Goal: Transaction & Acquisition: Book appointment/travel/reservation

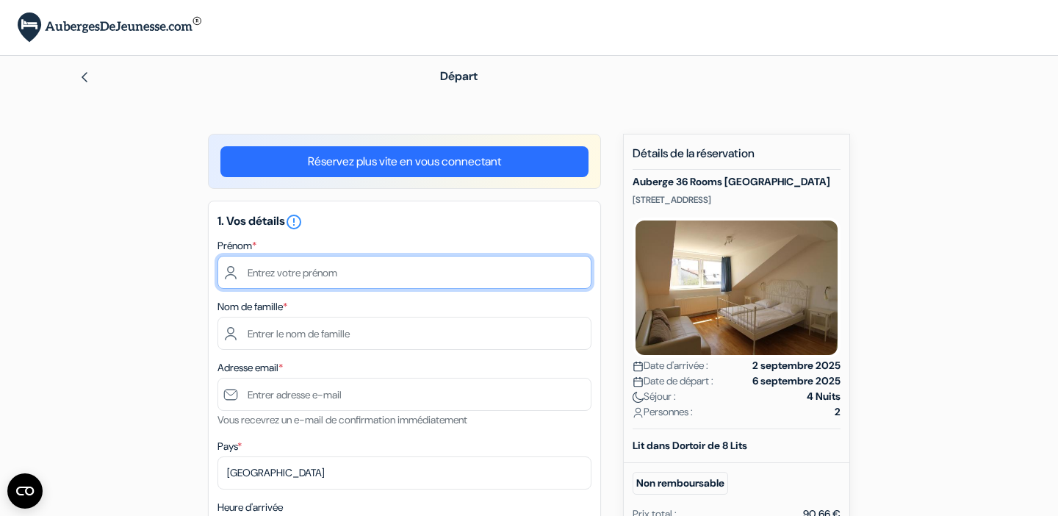
click at [387, 274] on input "text" at bounding box center [404, 272] width 374 height 33
type input "[PERSON_NAME]"
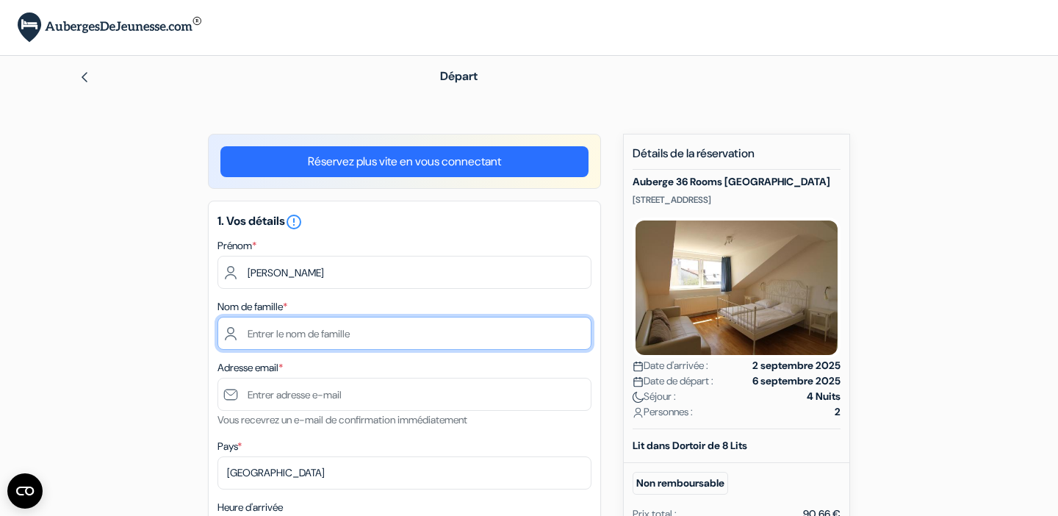
type input "Ravillard"
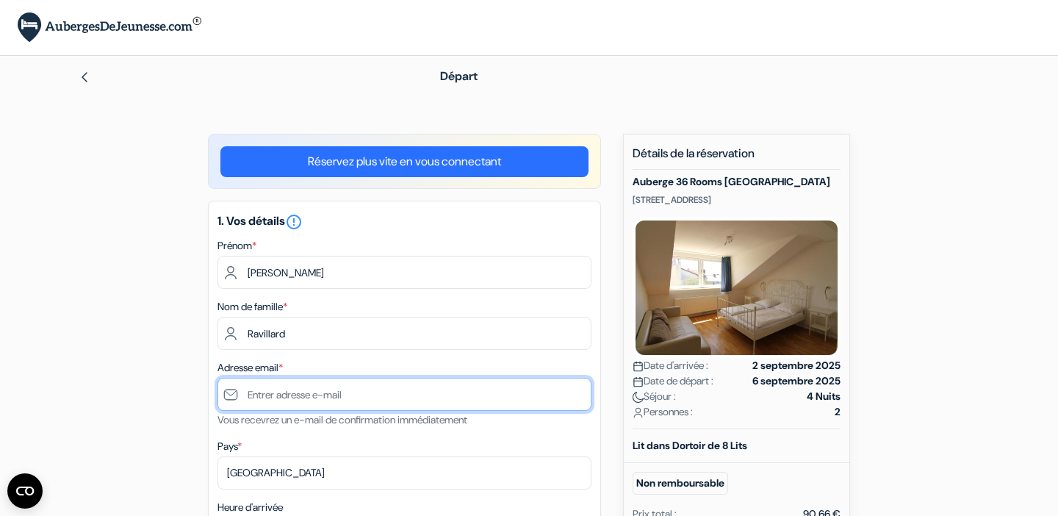
type input "[EMAIL_ADDRESS][DOMAIN_NAME]"
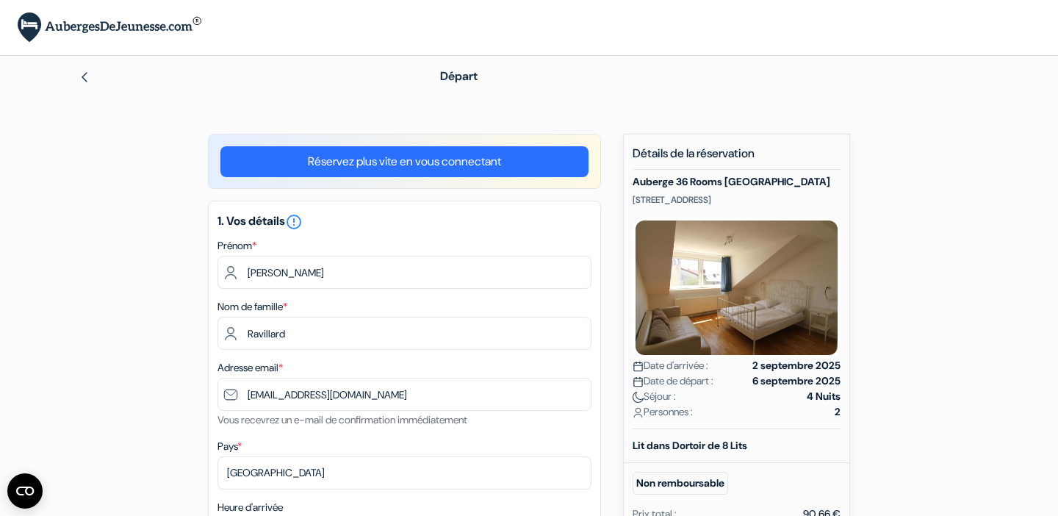
type input "[PHONE_NUMBER]"
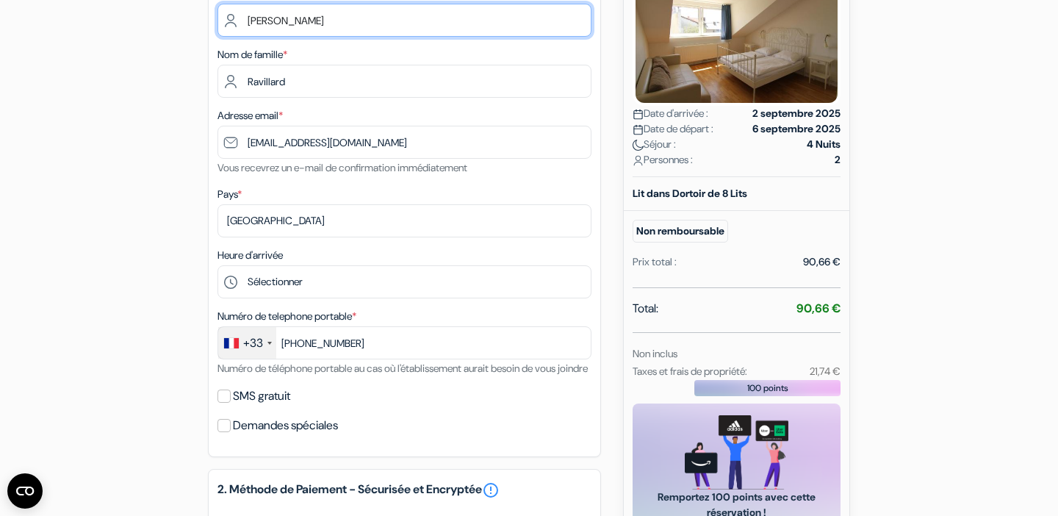
scroll to position [256, 0]
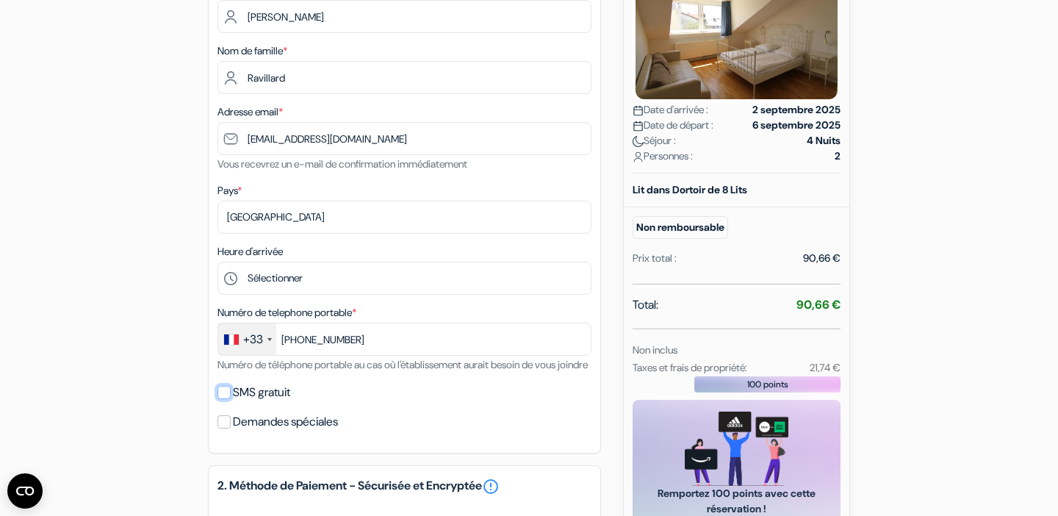
click at [228, 399] on input "SMS gratuit" at bounding box center [223, 392] width 13 height 13
checkbox input "true"
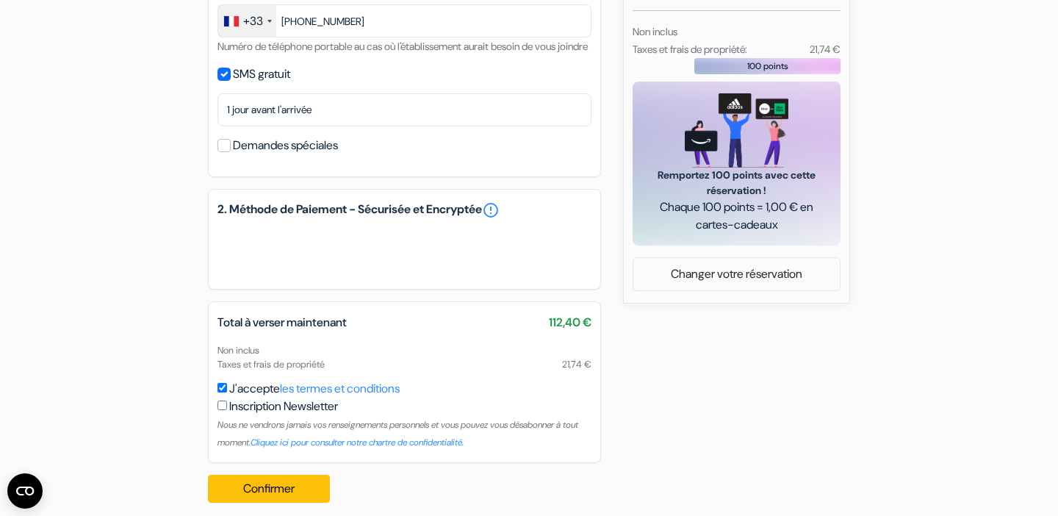
scroll to position [607, 0]
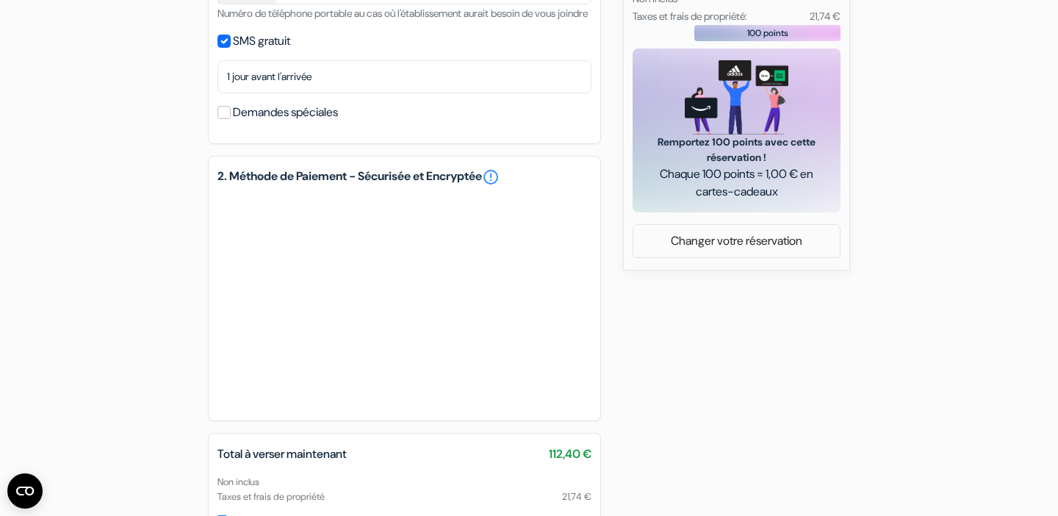
click at [201, 309] on div "add_box [GEOGRAPHIC_DATA] [GEOGRAPHIC_DATA] [STREET_ADDRESS] Détails de l'établ…" at bounding box center [528, 86] width 969 height 1119
click at [210, 300] on div "2. Méthode de Paiement - Sécurisée et Encryptée error_outline" at bounding box center [404, 288] width 393 height 265
click at [191, 285] on div "add_box [GEOGRAPHIC_DATA] [GEOGRAPHIC_DATA] [STREET_ADDRESS] Détails de l'établ…" at bounding box center [528, 86] width 969 height 1119
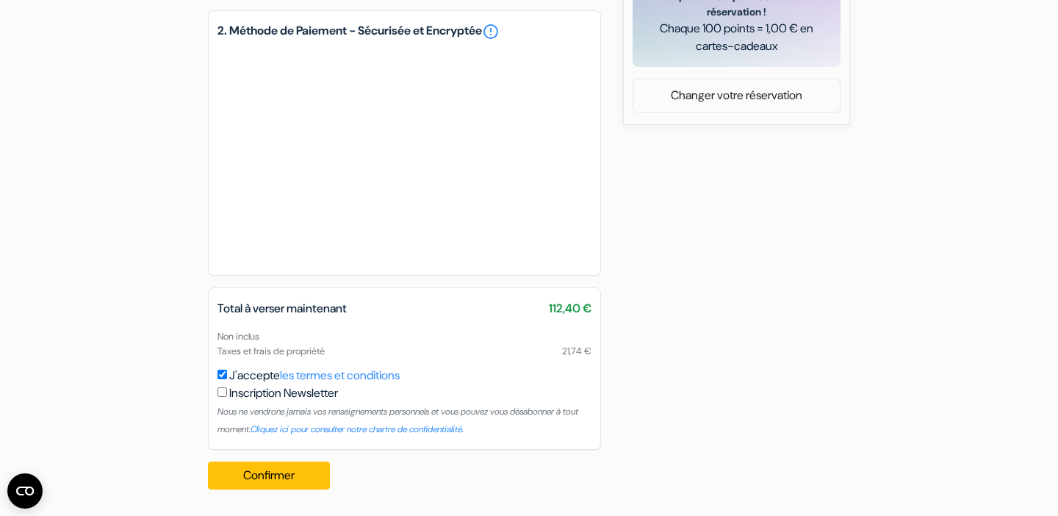
click at [228, 392] on div "Inscription Newsletter Nous ne vendrons jamais vos renseignements personnels et…" at bounding box center [404, 410] width 374 height 53
click at [227, 392] on div "Inscription Newsletter Nous ne vendrons jamais vos renseignements personnels et…" at bounding box center [404, 410] width 374 height 53
click at [223, 393] on input "checkbox" at bounding box center [222, 392] width 10 height 10
click at [222, 393] on input "checkbox" at bounding box center [222, 392] width 10 height 10
checkbox input "false"
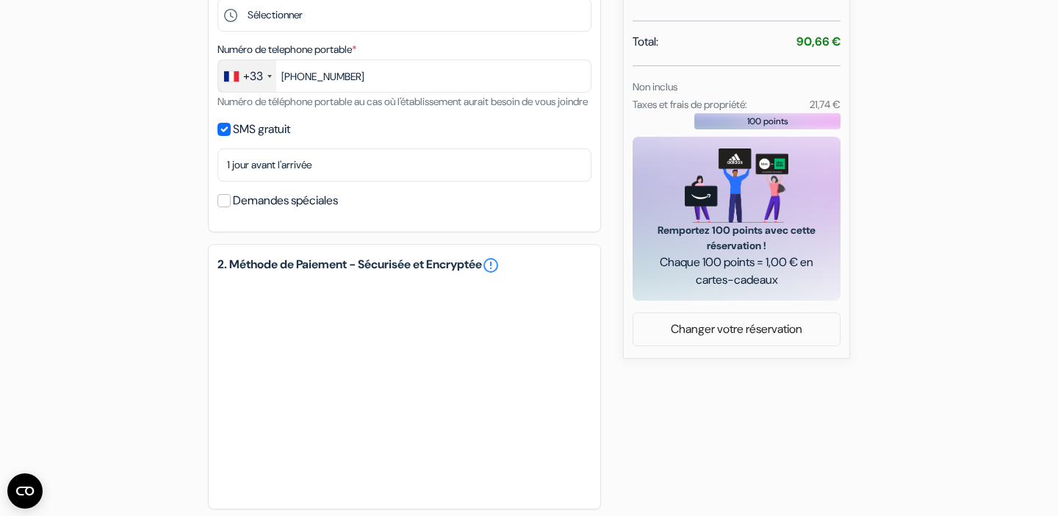
scroll to position [0, 0]
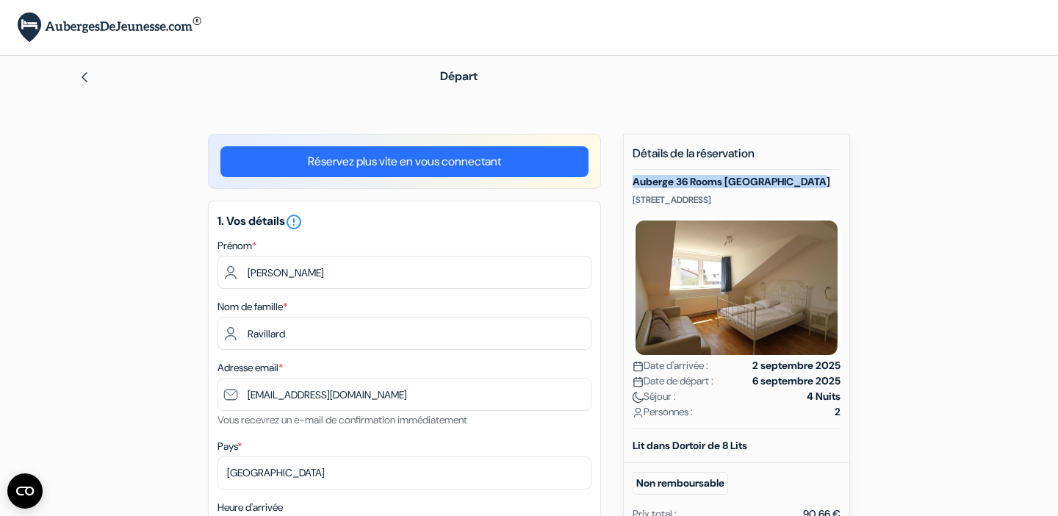
drag, startPoint x: 834, startPoint y: 187, endPoint x: 632, endPoint y: 182, distance: 202.7
click at [627, 182] on div "Nouvelle Réservation Détails de la réservation [GEOGRAPHIC_DATA] Berlin Kreuzbe…" at bounding box center [736, 505] width 227 height 743
copy h5 "Auberge 36 Rooms [GEOGRAPHIC_DATA]"
